Goal: Task Accomplishment & Management: Manage account settings

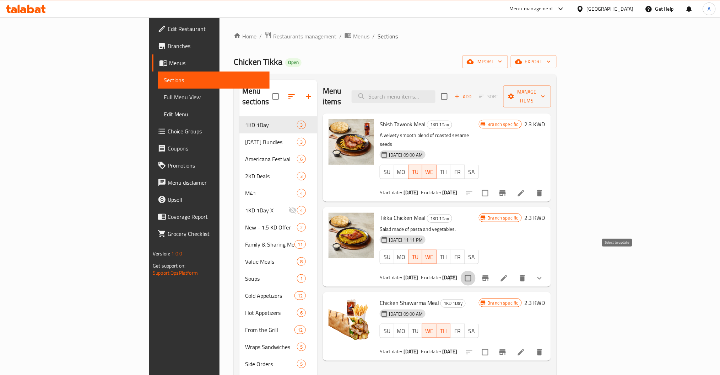
click at [476, 270] on input "checkbox" at bounding box center [468, 277] width 15 height 15
checkbox input "true"
drag, startPoint x: 631, startPoint y: 172, endPoint x: 632, endPoint y: 168, distance: 4.7
click at [493, 186] on input "checkbox" at bounding box center [485, 193] width 15 height 15
checkbox input "true"
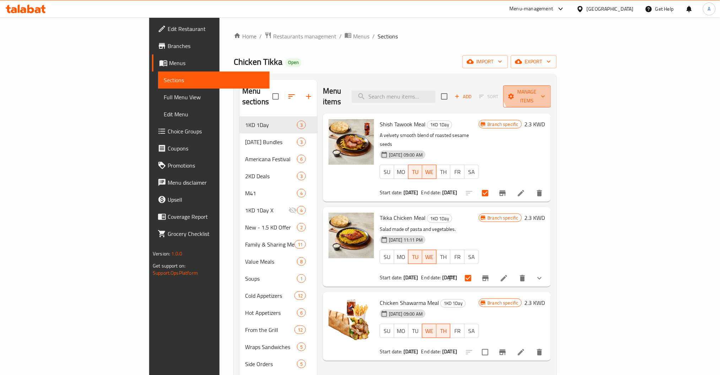
click at [546, 89] on span "Manage items" at bounding box center [527, 96] width 36 height 18
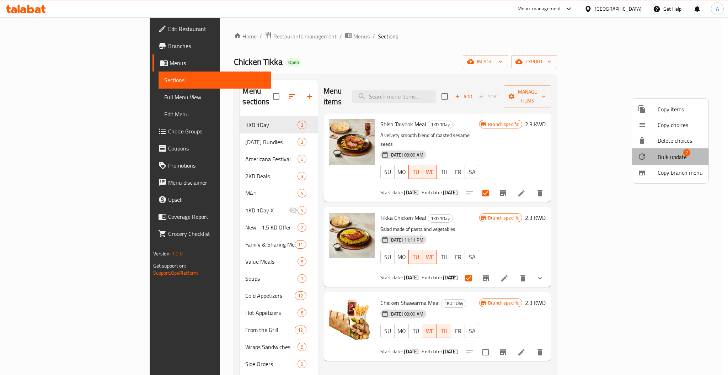
click at [664, 159] on span "Bulk update" at bounding box center [671, 156] width 29 height 9
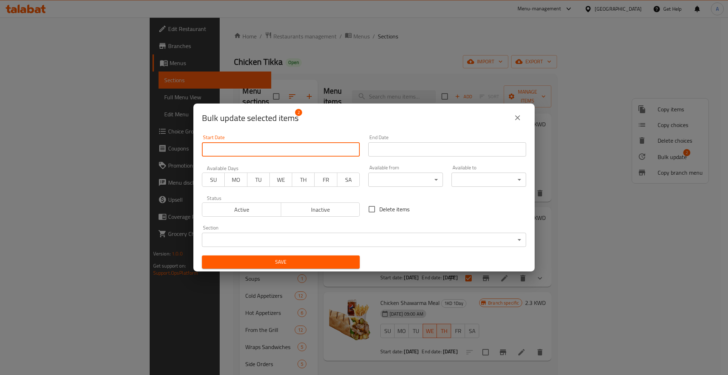
click at [275, 144] on input "Start Date" at bounding box center [281, 149] width 158 height 14
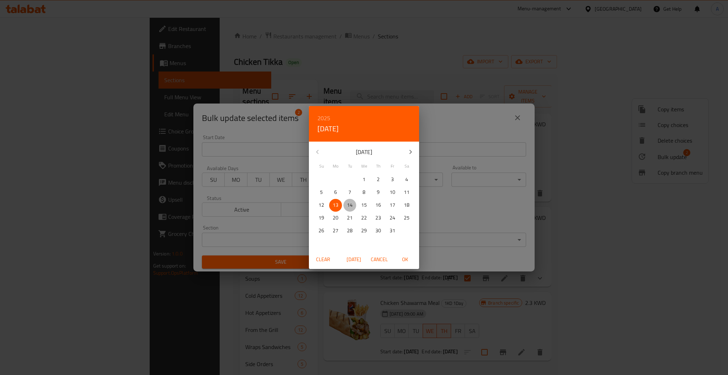
click at [347, 204] on p "14" at bounding box center [350, 204] width 6 height 9
click at [348, 204] on p "14" at bounding box center [350, 204] width 6 height 9
click at [405, 258] on span "OK" at bounding box center [404, 259] width 17 height 9
type input "[DATE]"
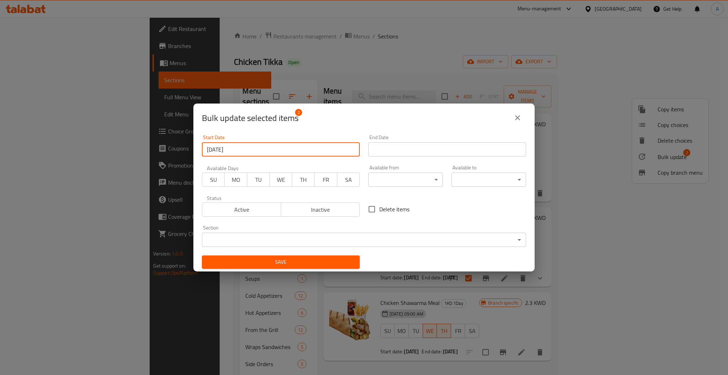
click at [257, 182] on span "TU" at bounding box center [258, 179] width 17 height 10
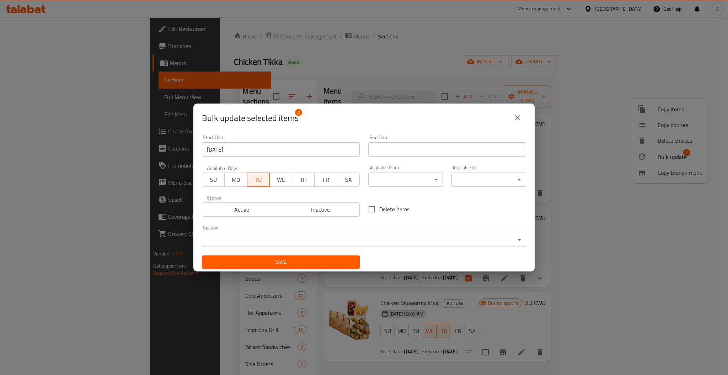
click at [279, 186] on button "WE" at bounding box center [280, 179] width 23 height 14
click at [428, 144] on input "Start Date" at bounding box center [447, 149] width 158 height 14
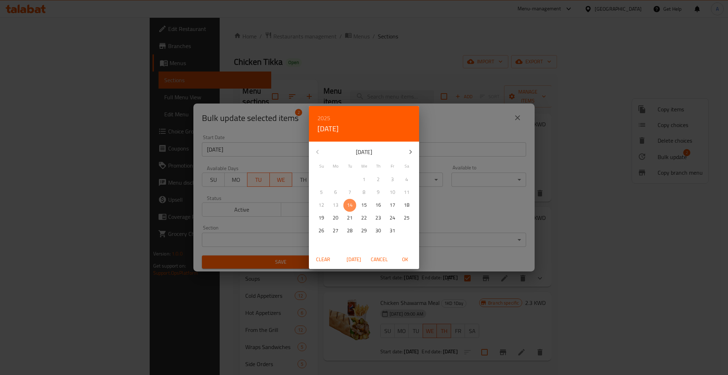
click at [345, 203] on span "14" at bounding box center [349, 204] width 13 height 9
click at [408, 260] on span "OK" at bounding box center [404, 259] width 17 height 9
type input "[DATE]"
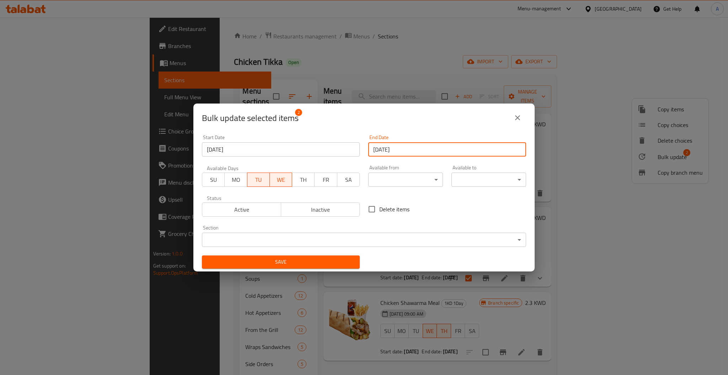
click at [307, 263] on span "Save" at bounding box center [281, 261] width 146 height 9
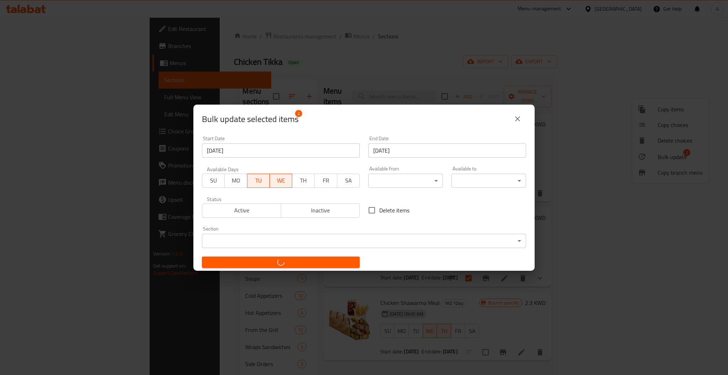
checkbox input "false"
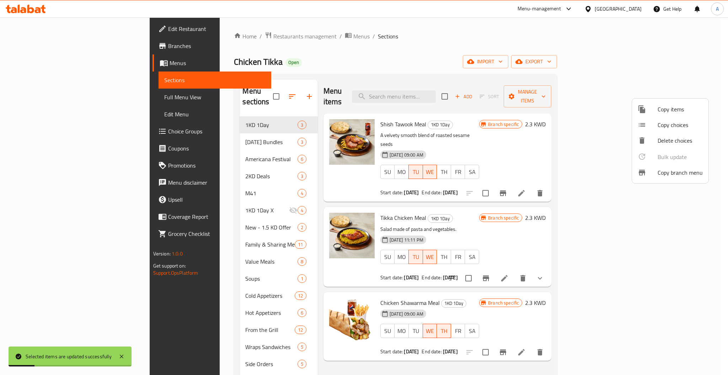
click at [554, 210] on div at bounding box center [364, 187] width 728 height 375
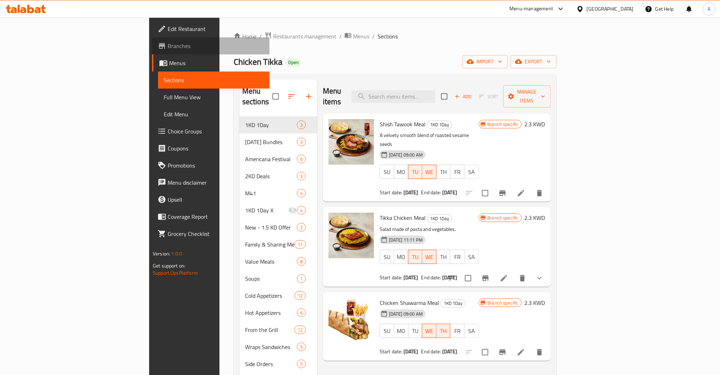
click at [168, 46] on span "Branches" at bounding box center [216, 46] width 96 height 9
